Goal: Task Accomplishment & Management: Use online tool/utility

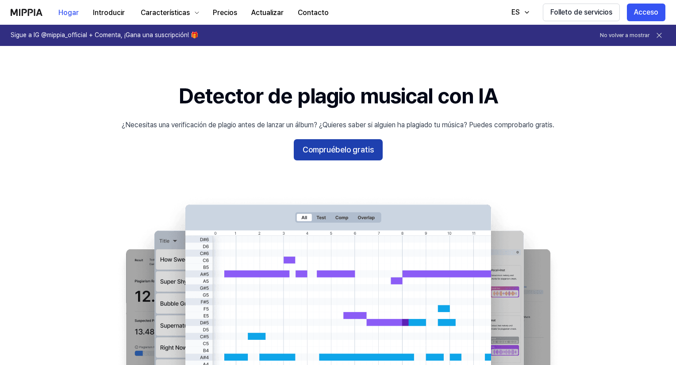
click at [327, 148] on font "Compruébelo gratis" at bounding box center [338, 149] width 71 height 9
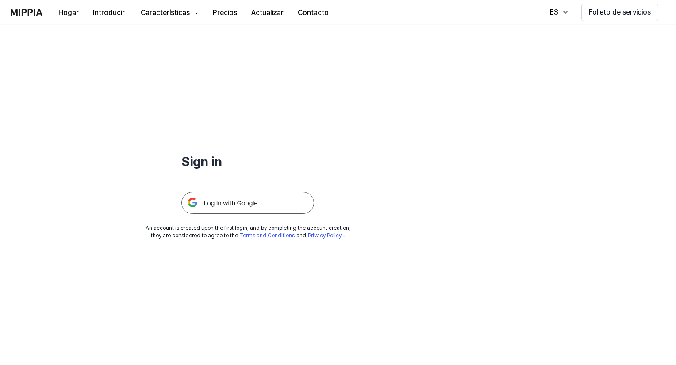
click at [247, 203] on img at bounding box center [247, 203] width 133 height 22
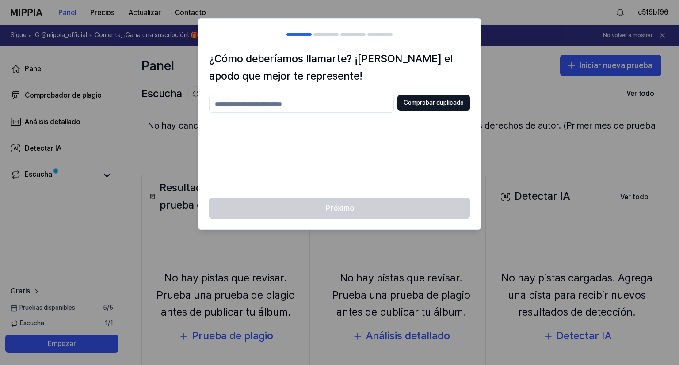
click at [269, 104] on input "text" at bounding box center [301, 104] width 185 height 18
click at [426, 104] on font "Comprobar duplicado" at bounding box center [434, 102] width 60 height 7
click at [293, 107] on input "*****" at bounding box center [301, 104] width 185 height 18
type input "**********"
click at [426, 99] on font "Comprobar duplicado" at bounding box center [434, 103] width 60 height 9
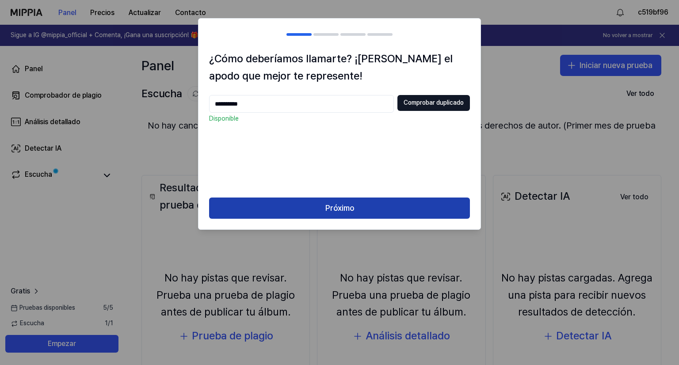
click at [326, 207] on font "Próximo" at bounding box center [340, 207] width 29 height 9
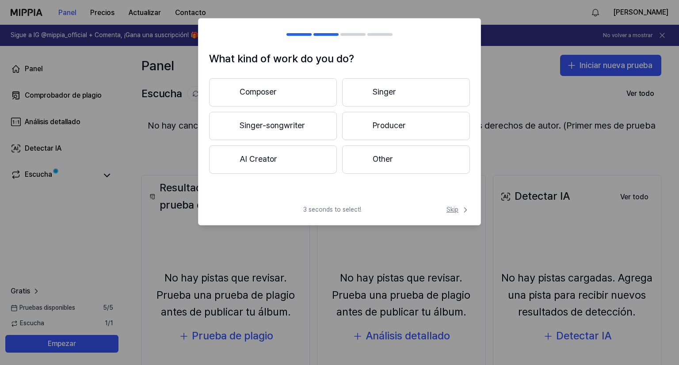
click at [456, 211] on span "Skip" at bounding box center [458, 210] width 23 height 9
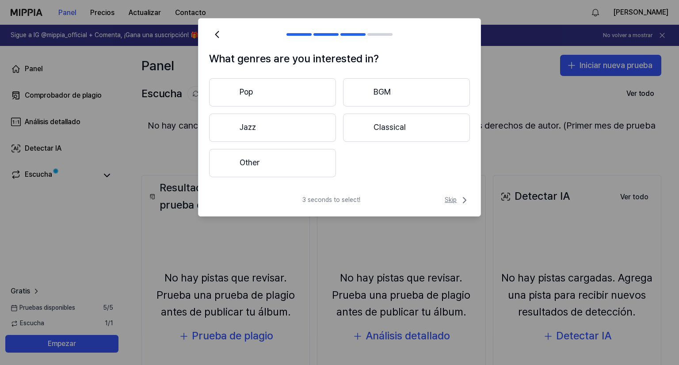
click at [459, 201] on span "Skip" at bounding box center [457, 200] width 25 height 11
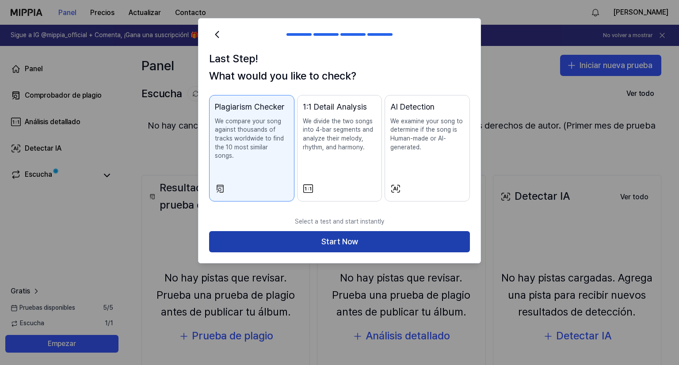
click at [334, 232] on button "Start Now" at bounding box center [339, 241] width 261 height 21
